Goal: Transaction & Acquisition: Purchase product/service

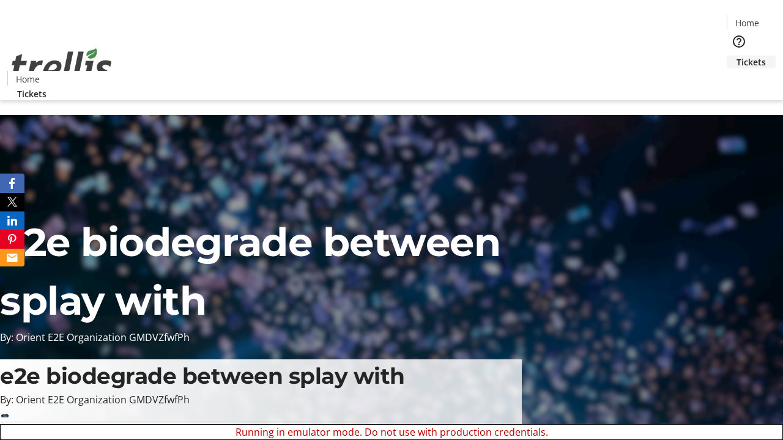
click at [736, 56] on span "Tickets" at bounding box center [750, 62] width 29 height 13
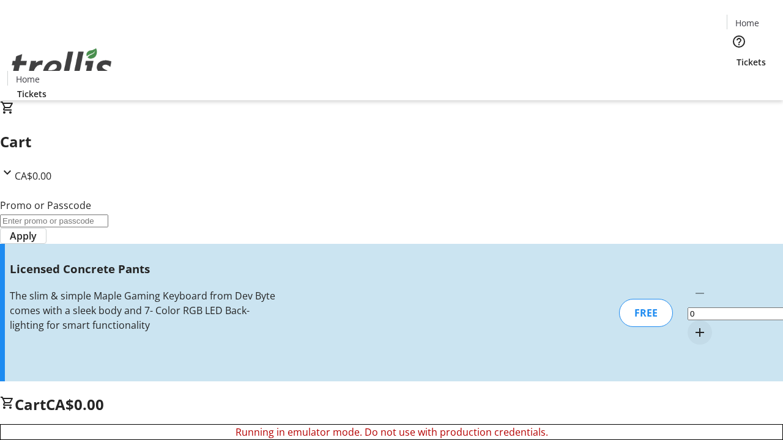
click at [692, 325] on mat-icon "Increment by one" at bounding box center [699, 332] width 15 height 15
type input "1"
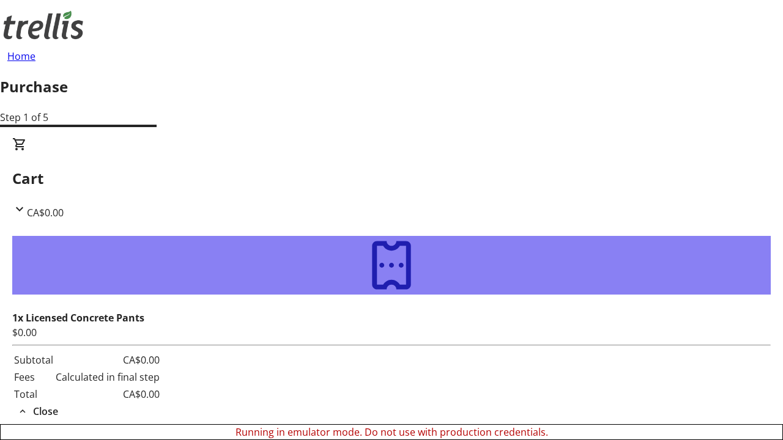
type input "[PERSON_NAME][EMAIL_ADDRESS][DOMAIN_NAME]"
type input "[PERSON_NAME]"
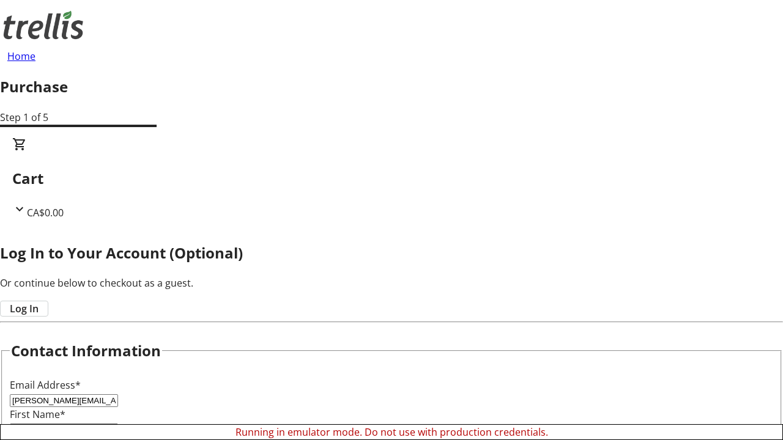
type input "[PERSON_NAME]"
